Goal: Task Accomplishment & Management: Use online tool/utility

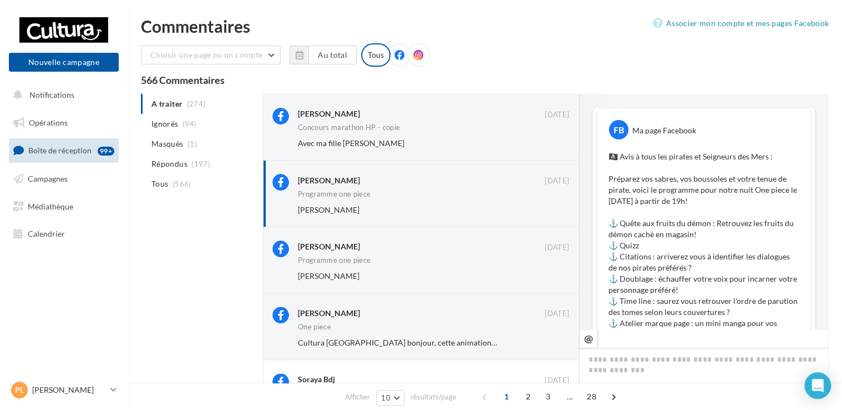
click at [514, 53] on div "Choisir une page ou un compte Cultura [GEOGRAPHIC_DATA] ([GEOGRAPHIC_DATA]) lep…" at bounding box center [485, 59] width 688 height 32
click at [535, 49] on div "Choisir une page ou un compte Cultura [GEOGRAPHIC_DATA] ([GEOGRAPHIC_DATA]) lep…" at bounding box center [485, 59] width 688 height 32
click at [64, 156] on link "Boîte de réception 99+" at bounding box center [64, 150] width 114 height 24
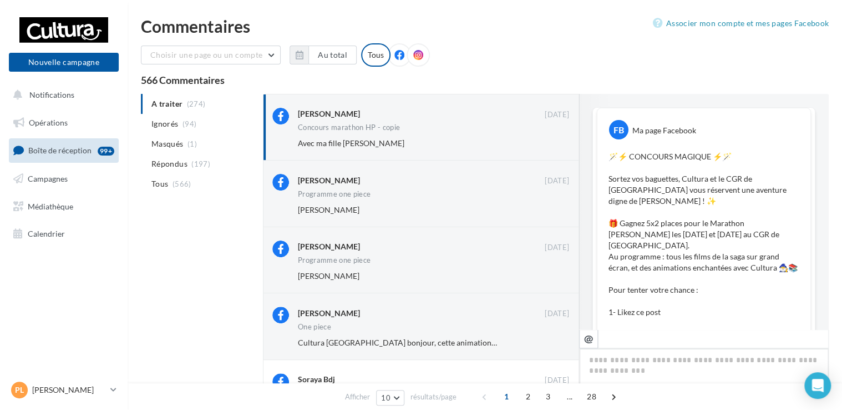
scroll to position [690, 0]
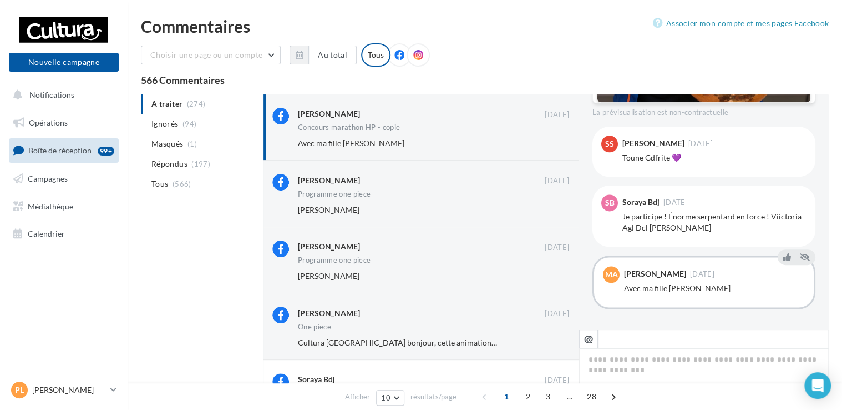
drag, startPoint x: 486, startPoint y: 9, endPoint x: 631, endPoint y: 63, distance: 155.0
click at [631, 63] on html "Nouvelle campagne Nouvelle campagne Notifications Opérations Boîte de réception…" at bounding box center [421, 205] width 842 height 410
click at [527, 92] on div "Choisir une page ou un compte Cultura Saint-Doulchard (Saint-Doulchard) leplong…" at bounding box center [485, 415] width 688 height 745
